Goal: Task Accomplishment & Management: Manage account settings

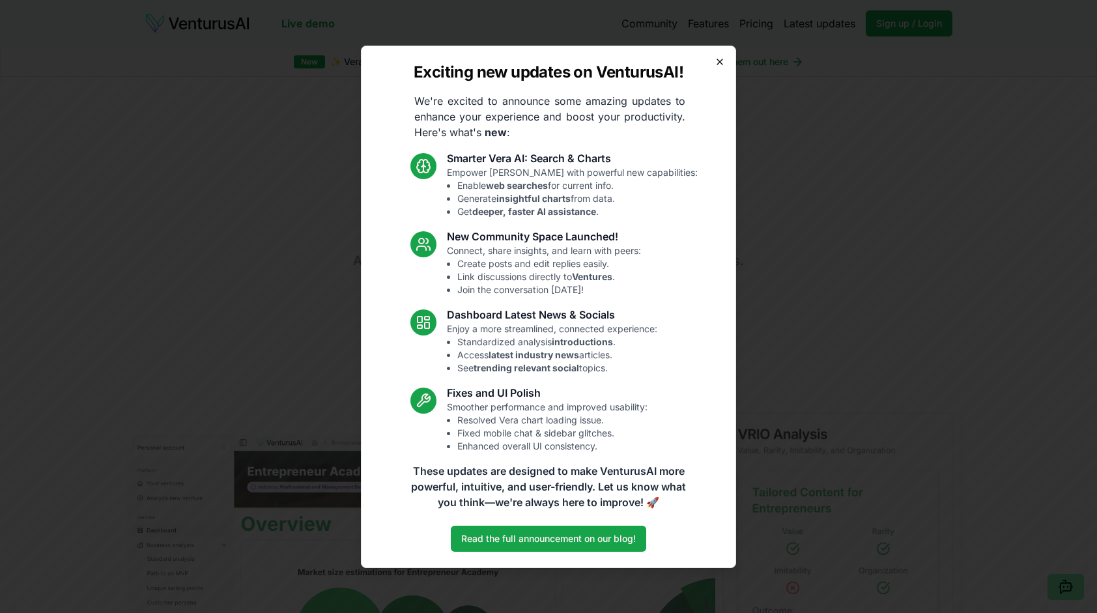
click at [720, 61] on icon "button" at bounding box center [719, 61] width 5 height 5
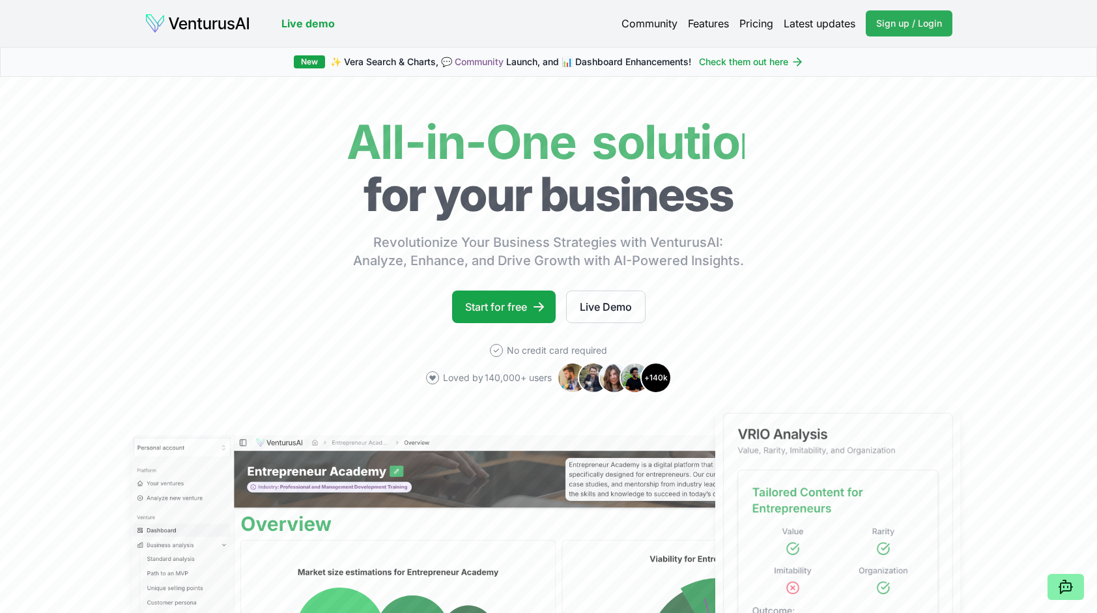
click at [912, 25] on span "Sign up / Login" at bounding box center [909, 23] width 66 height 13
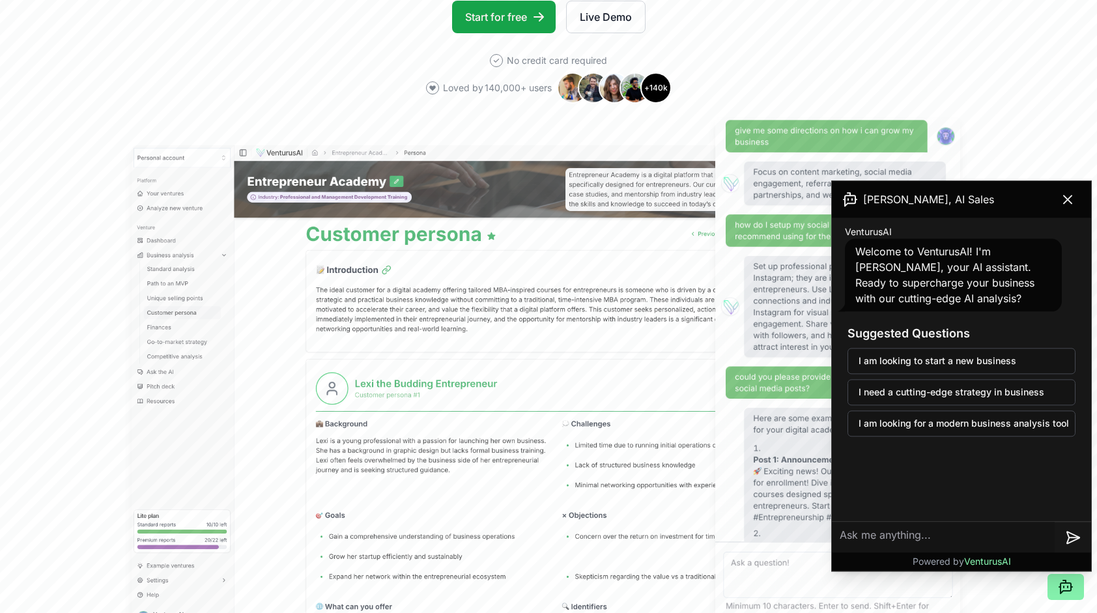
scroll to position [287, 0]
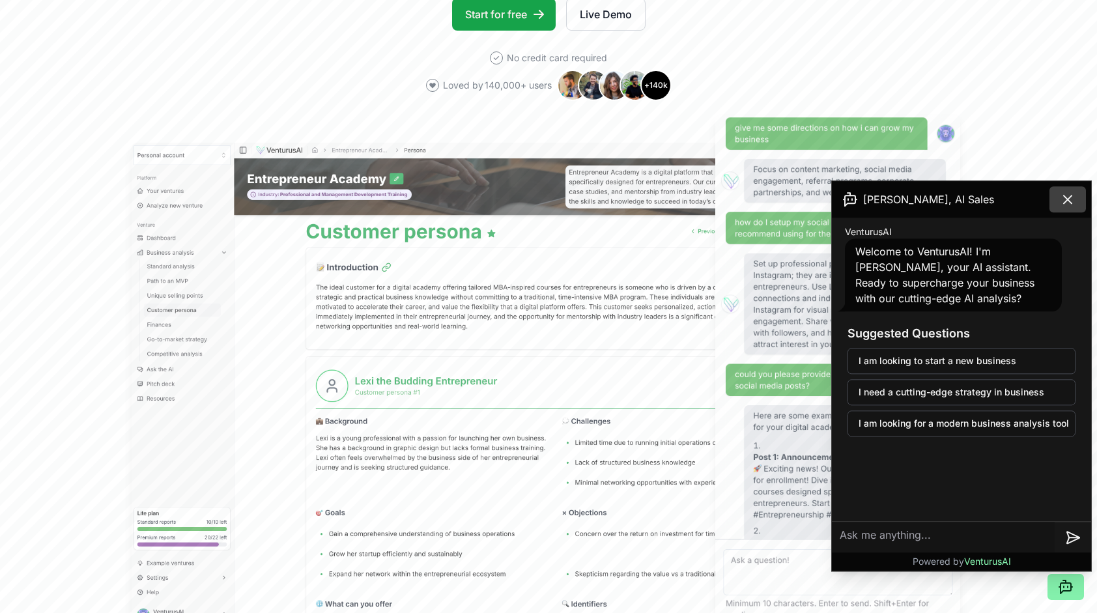
click at [1073, 202] on icon at bounding box center [1067, 199] width 16 height 16
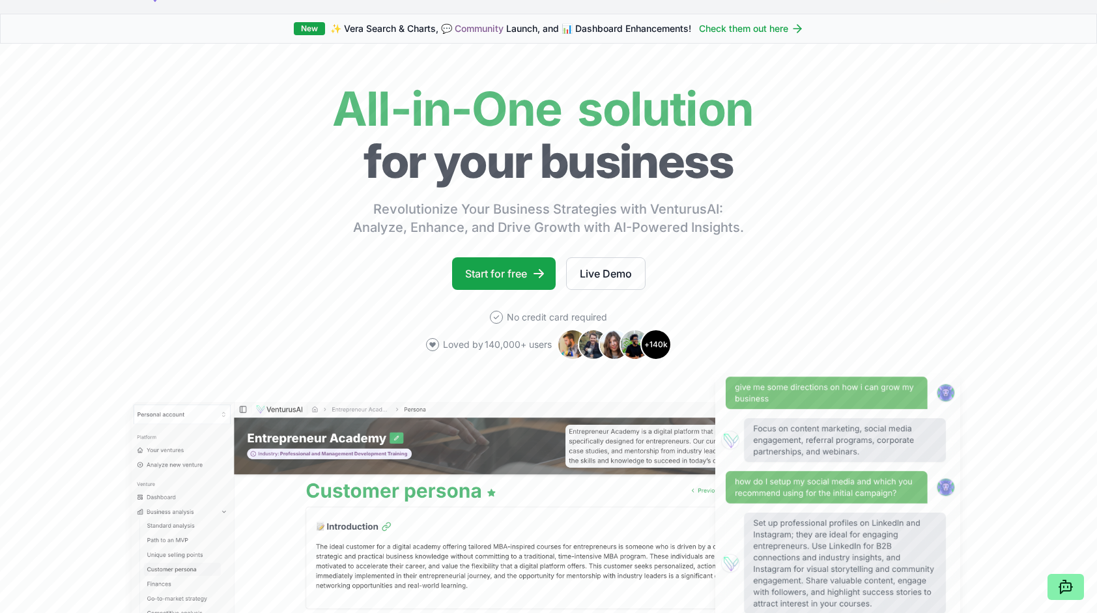
scroll to position [0, 0]
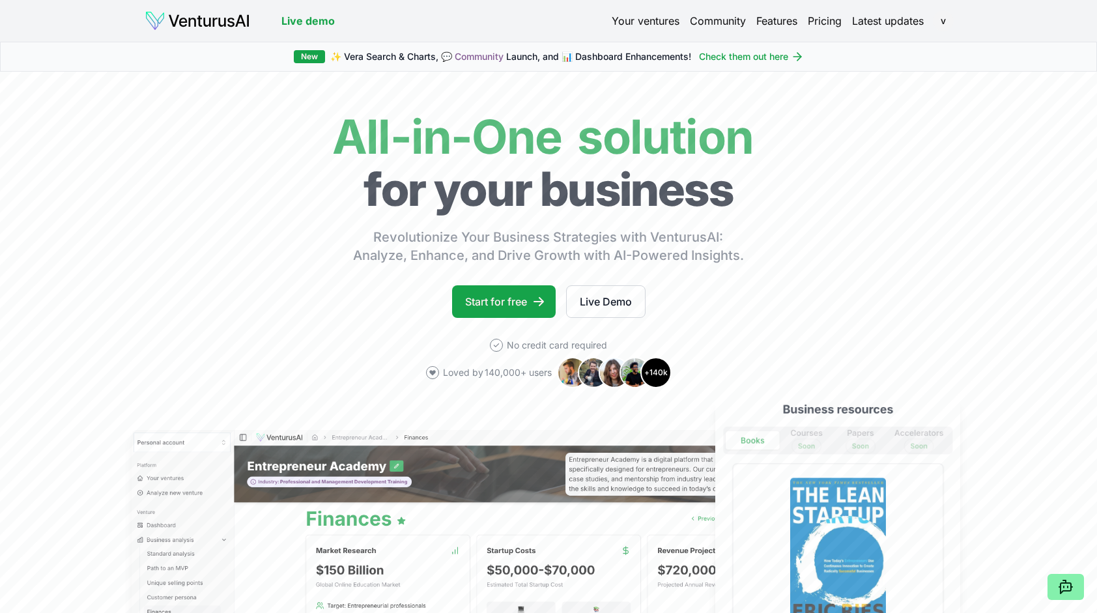
click at [944, 23] on html "We value your privacy We use cookies to enhance your browsing experience, serve…" at bounding box center [548, 306] width 1097 height 613
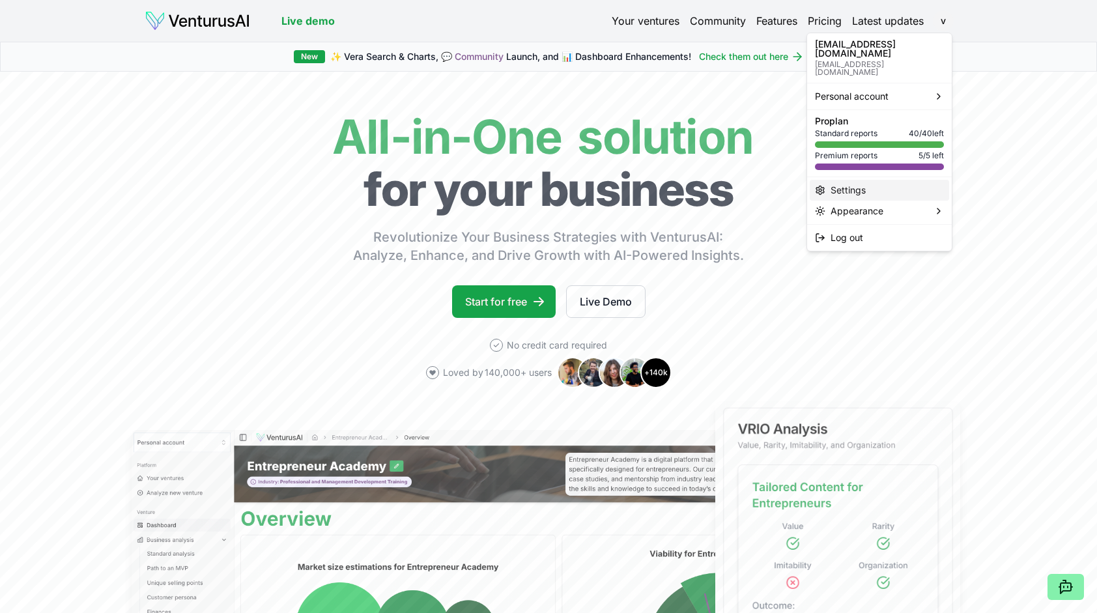
click at [881, 180] on div "Settings" at bounding box center [878, 190] width 139 height 21
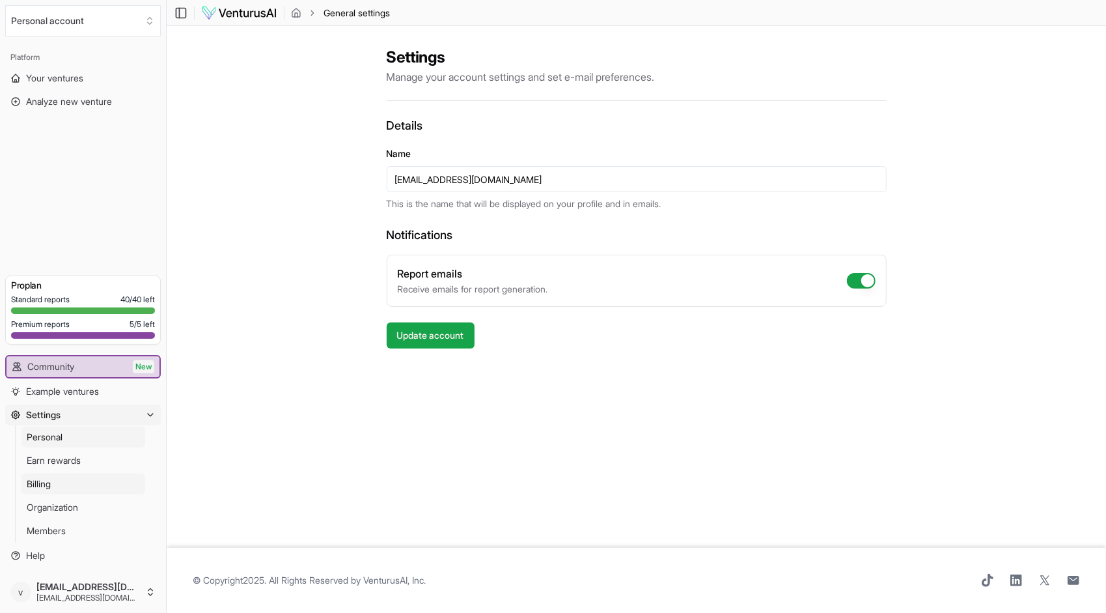
click at [48, 483] on span "Billing" at bounding box center [39, 483] width 24 height 13
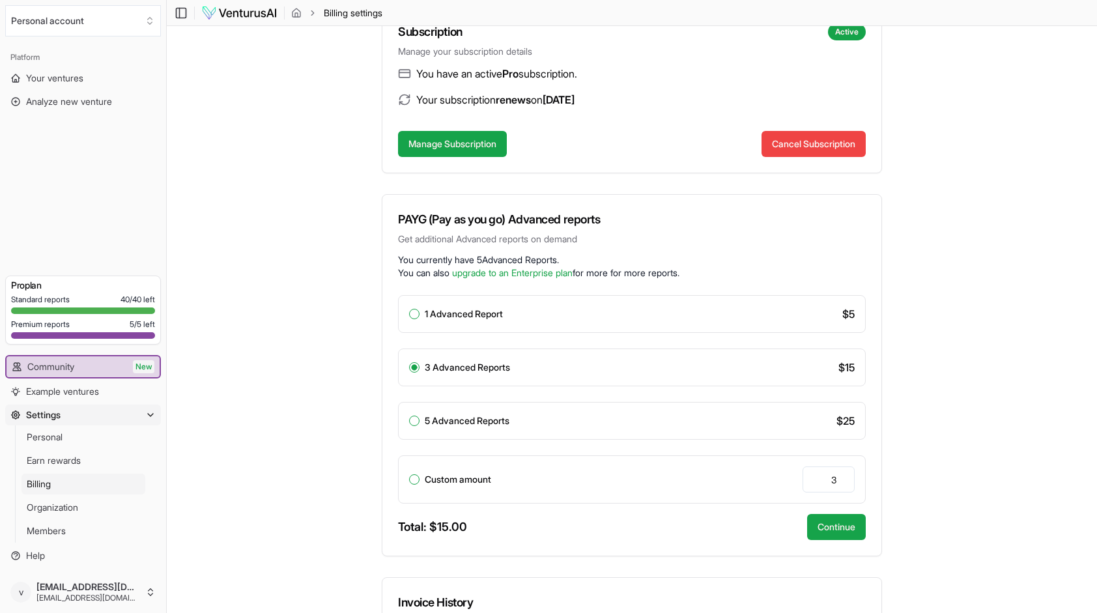
scroll to position [121, 0]
click at [412, 329] on div "1 Advanced Report $ 5" at bounding box center [632, 313] width 468 height 38
click at [418, 315] on button "1 Advanced Report" at bounding box center [414, 313] width 10 height 10
radio input "true"
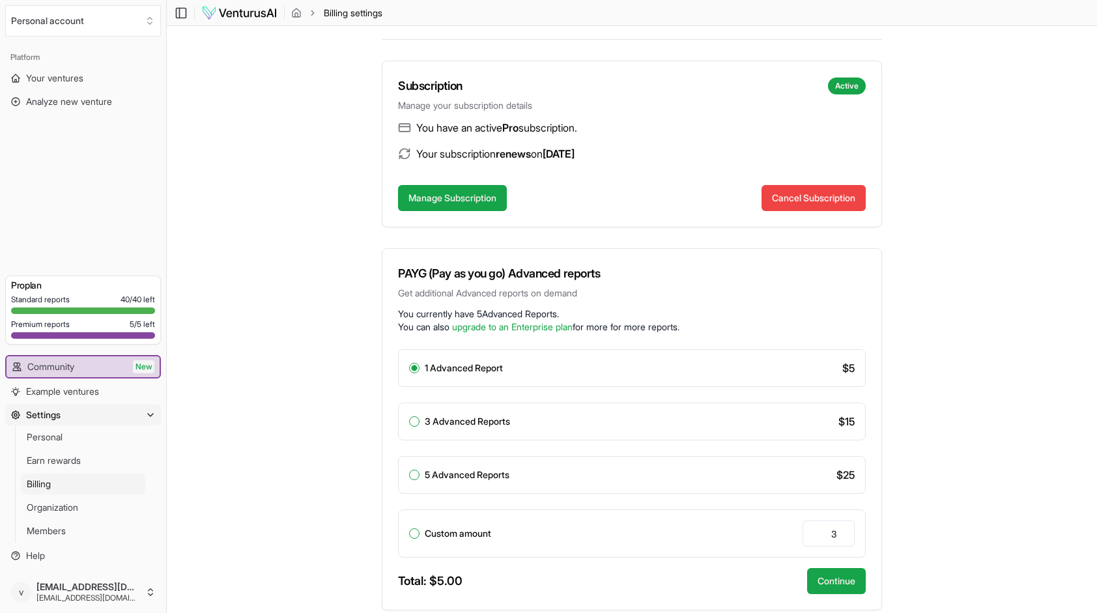
scroll to position [66, 0]
click at [462, 208] on button "Manage Subscription" at bounding box center [452, 198] width 109 height 26
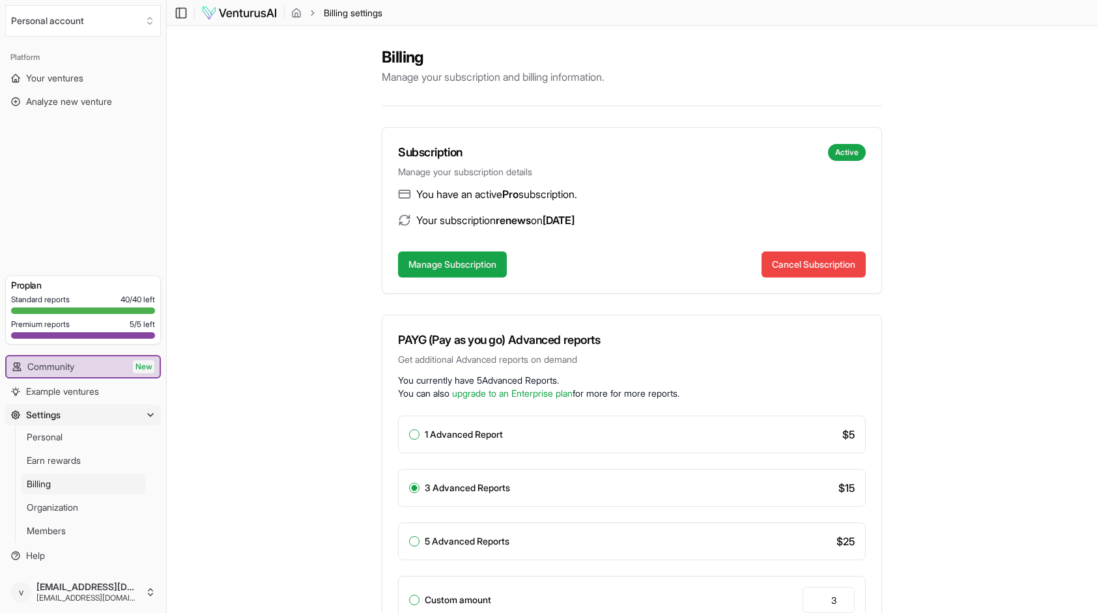
scroll to position [66, 0]
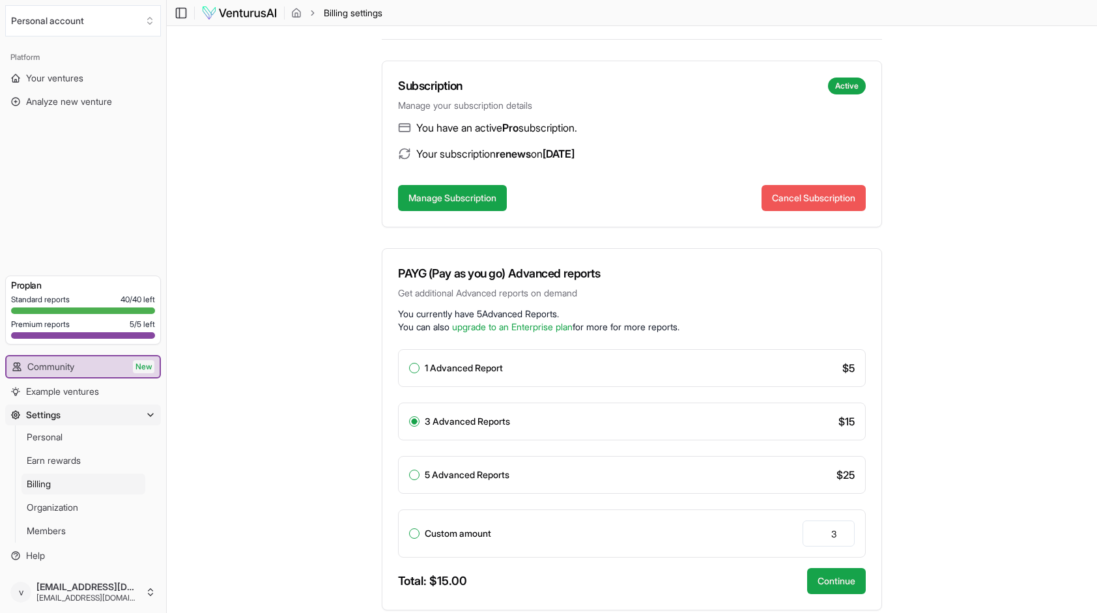
click at [823, 190] on button "Cancel Subscription" at bounding box center [813, 198] width 104 height 26
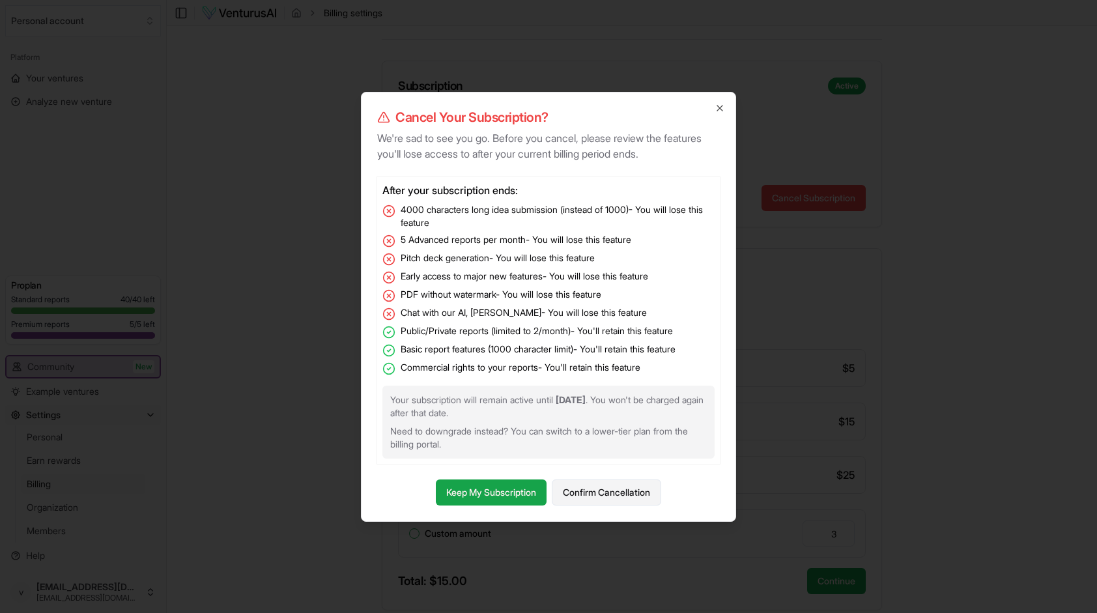
click at [604, 495] on button "Confirm Cancellation" at bounding box center [606, 492] width 109 height 26
